Goal: Task Accomplishment & Management: Manage account settings

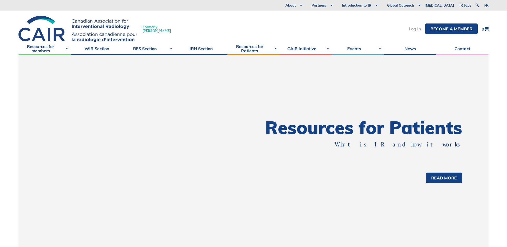
click at [413, 29] on link "Log In" at bounding box center [415, 29] width 12 height 4
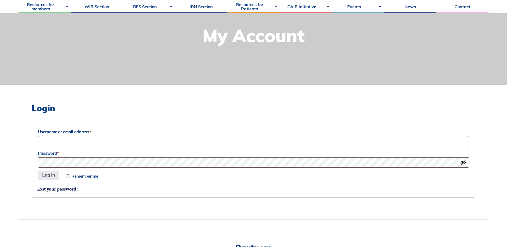
scroll to position [75, 0]
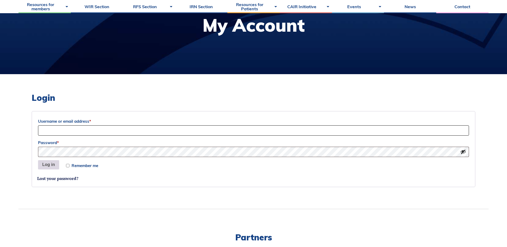
type input "Sociation-Dev"
click at [45, 164] on button "Log in" at bounding box center [48, 165] width 21 height 10
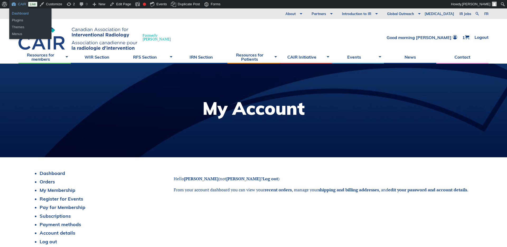
click at [17, 13] on link "Dashboard" at bounding box center [30, 13] width 42 height 7
